Goal: Transaction & Acquisition: Purchase product/service

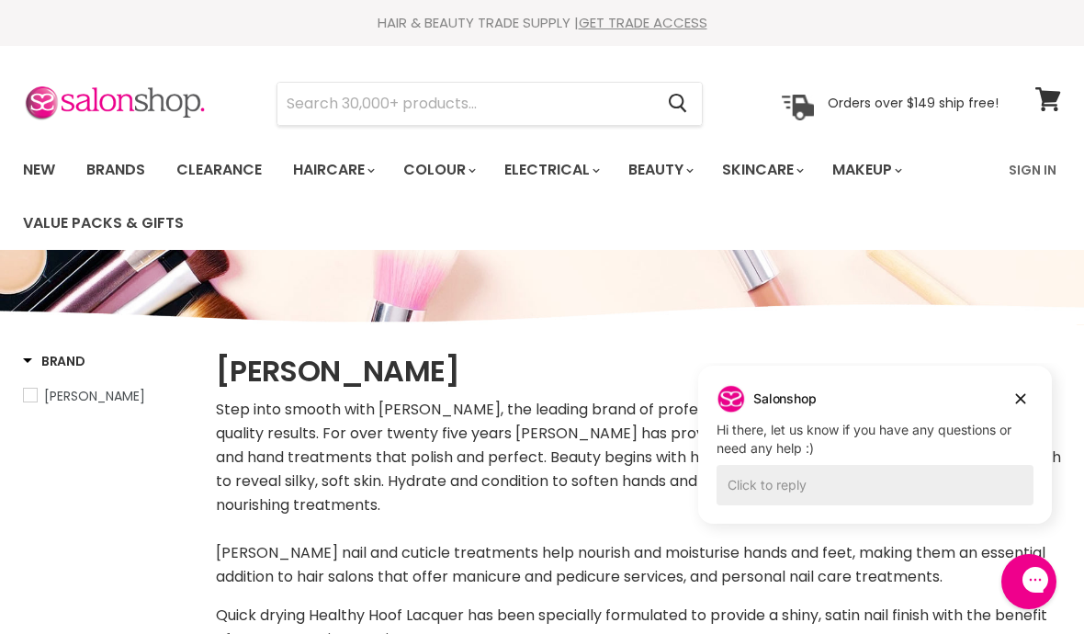
click at [383, 111] on input "Search" at bounding box center [465, 104] width 376 height 42
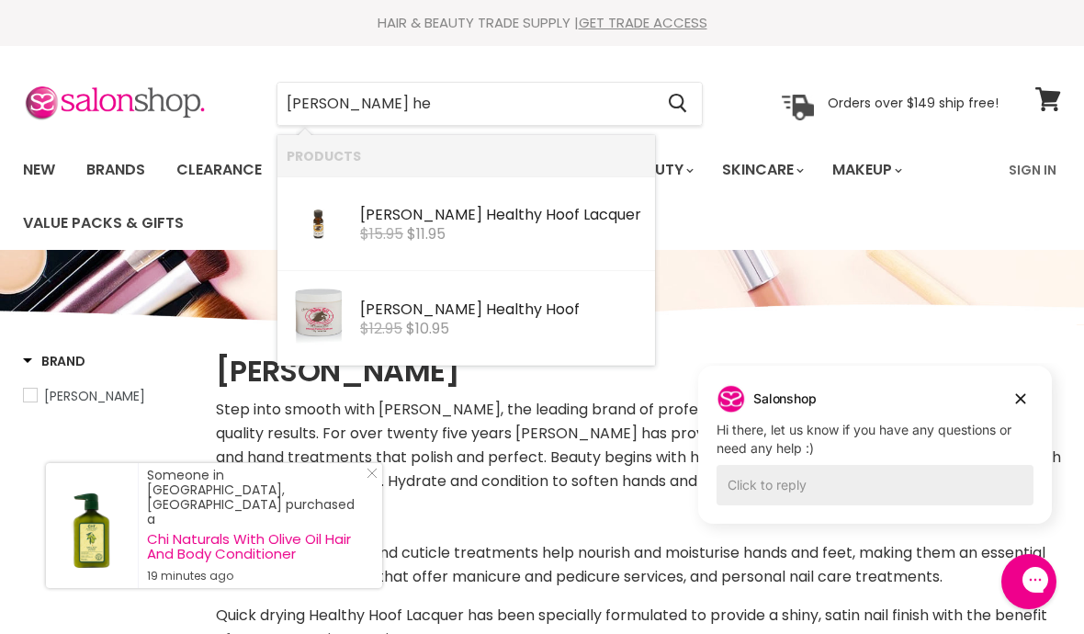
type input "[PERSON_NAME] hea"
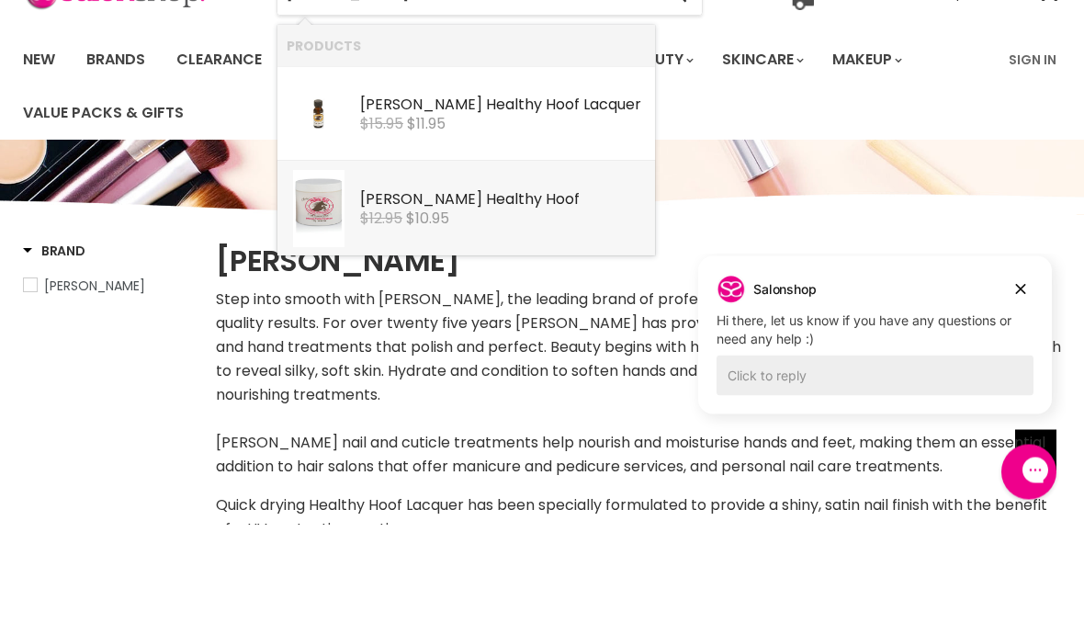
click at [443, 318] on span "$10.95" at bounding box center [427, 328] width 43 height 21
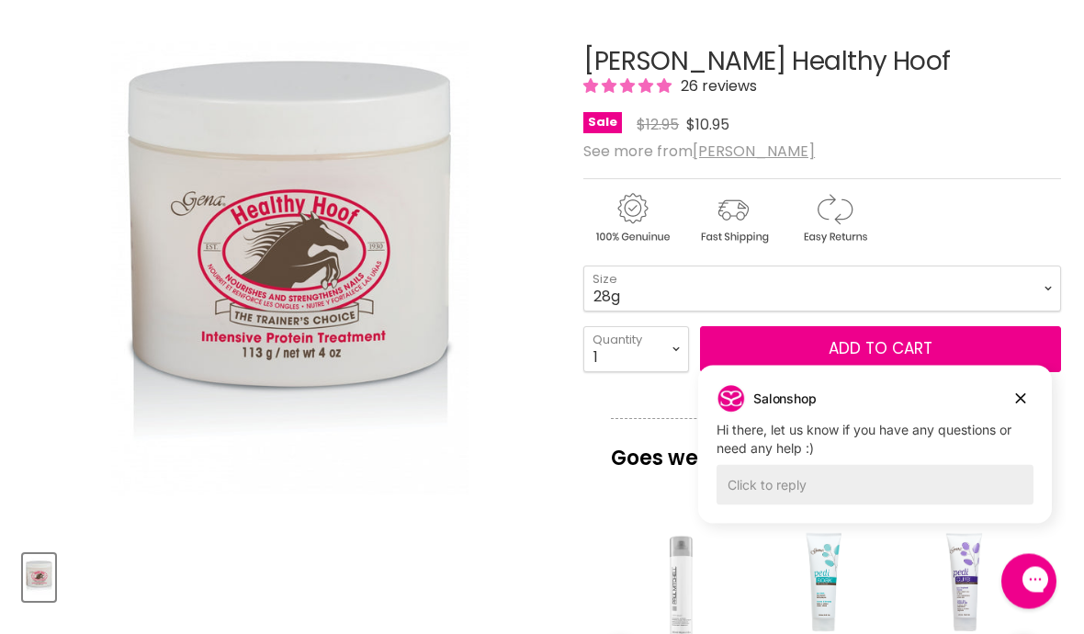
scroll to position [274, 0]
click at [1045, 285] on select "28g 113g" at bounding box center [822, 288] width 478 height 46
select select "113g"
